Goal: Navigation & Orientation: Find specific page/section

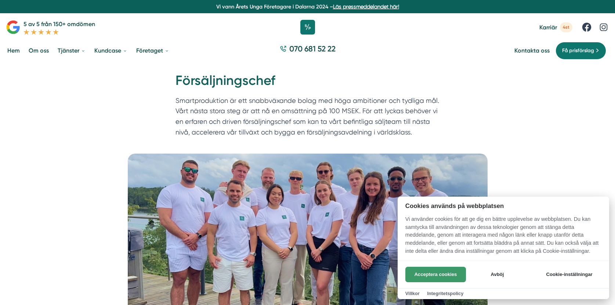
click at [422, 267] on button "Acceptera cookies" at bounding box center [435, 274] width 61 height 15
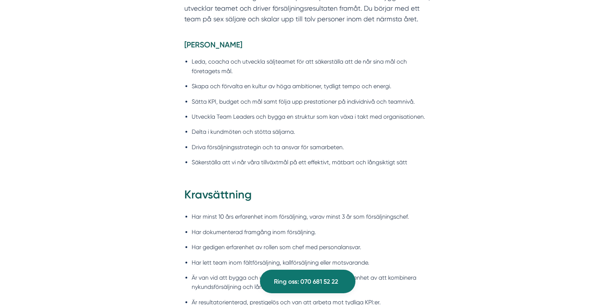
scroll to position [551, 0]
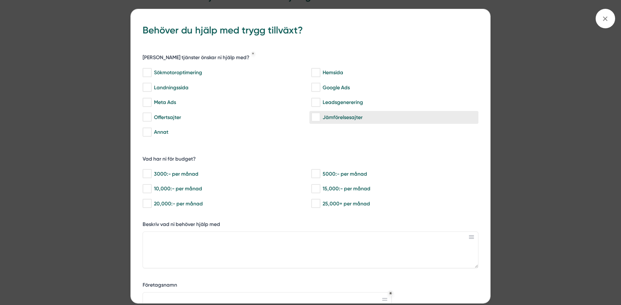
drag, startPoint x: 312, startPoint y: 150, endPoint x: 326, endPoint y: 118, distance: 35.3
click at [314, 148] on div "Vilka tjänster önskar ni hjälp med? Sökmotoroptimering Hemsida Landningssida Go…" at bounding box center [310, 206] width 336 height 323
click at [600, 20] on span at bounding box center [604, 18] width 19 height 19
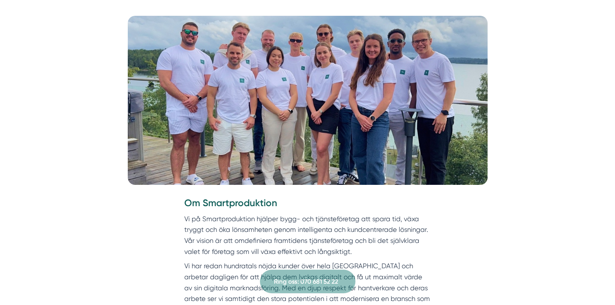
scroll to position [0, 0]
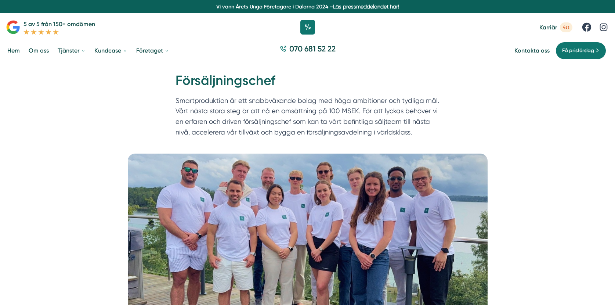
click at [37, 50] on link "Om oss" at bounding box center [38, 50] width 23 height 19
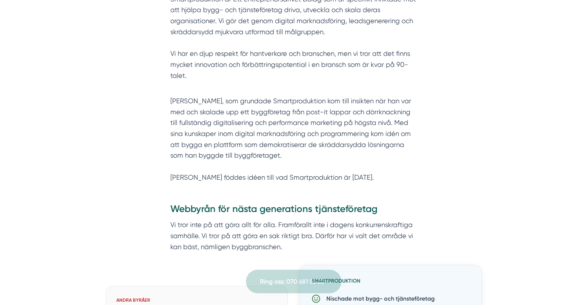
scroll to position [330, 0]
